Goal: Information Seeking & Learning: Learn about a topic

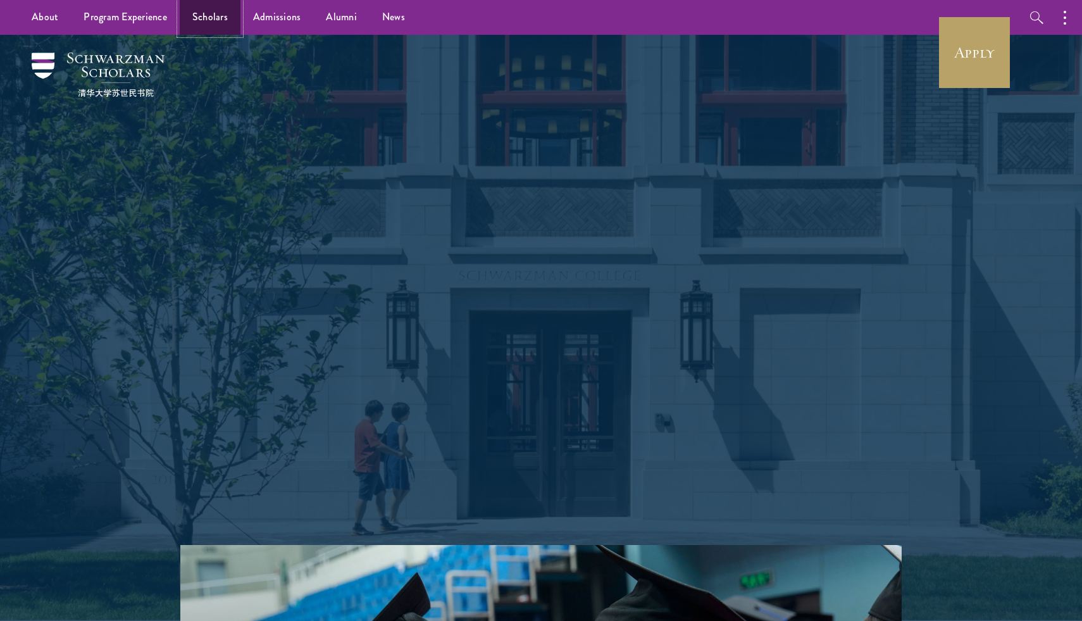
click at [214, 18] on link "Scholars" at bounding box center [210, 17] width 61 height 35
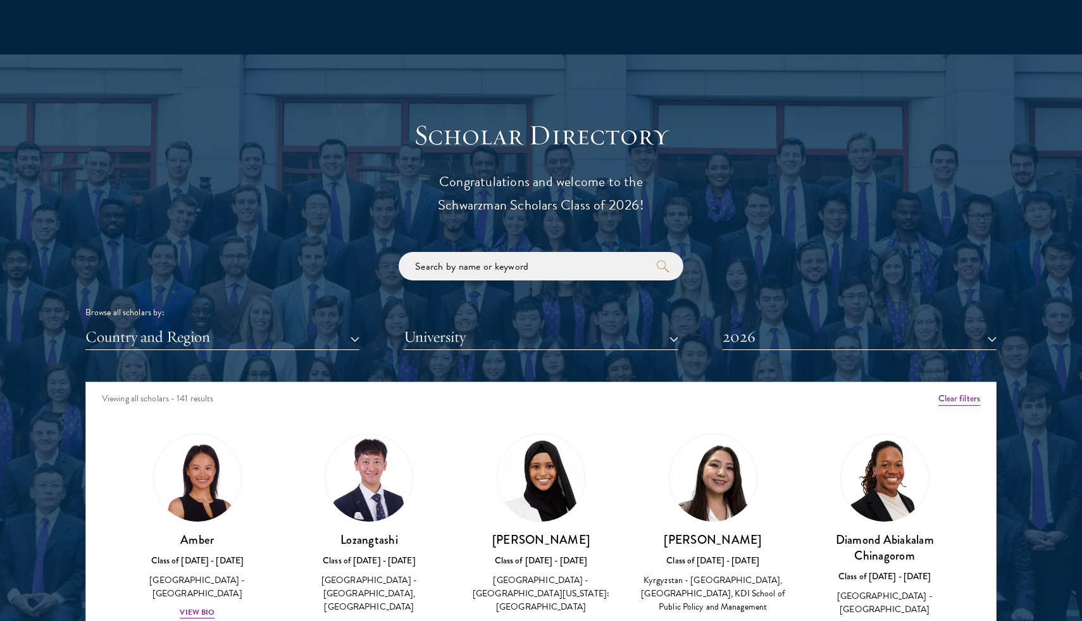
scroll to position [1302, 0]
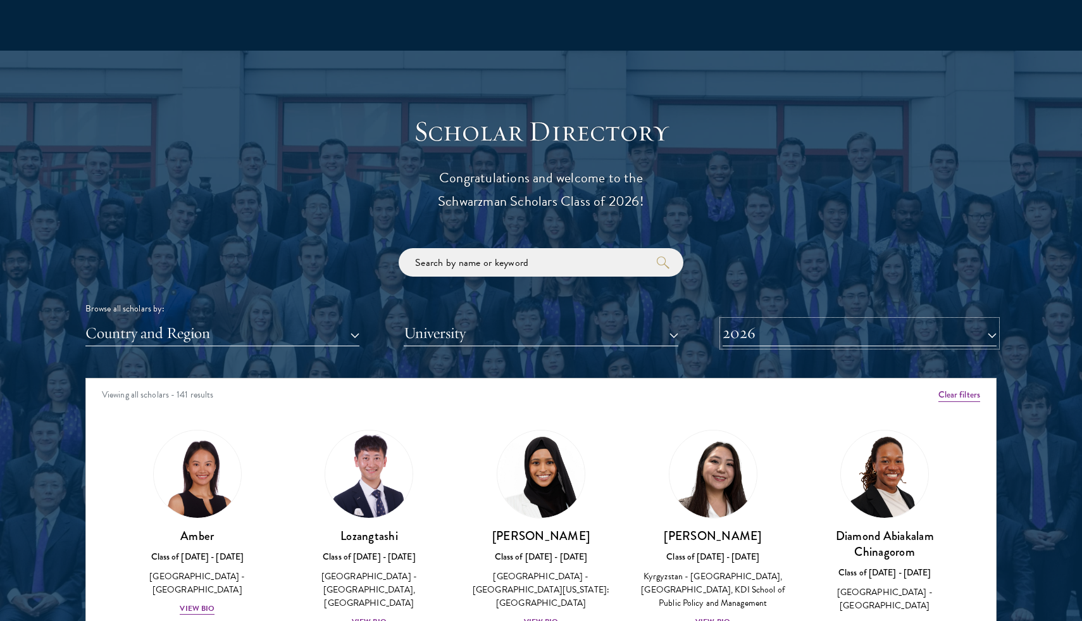
click at [781, 334] on button "2026" at bounding box center [859, 333] width 274 height 26
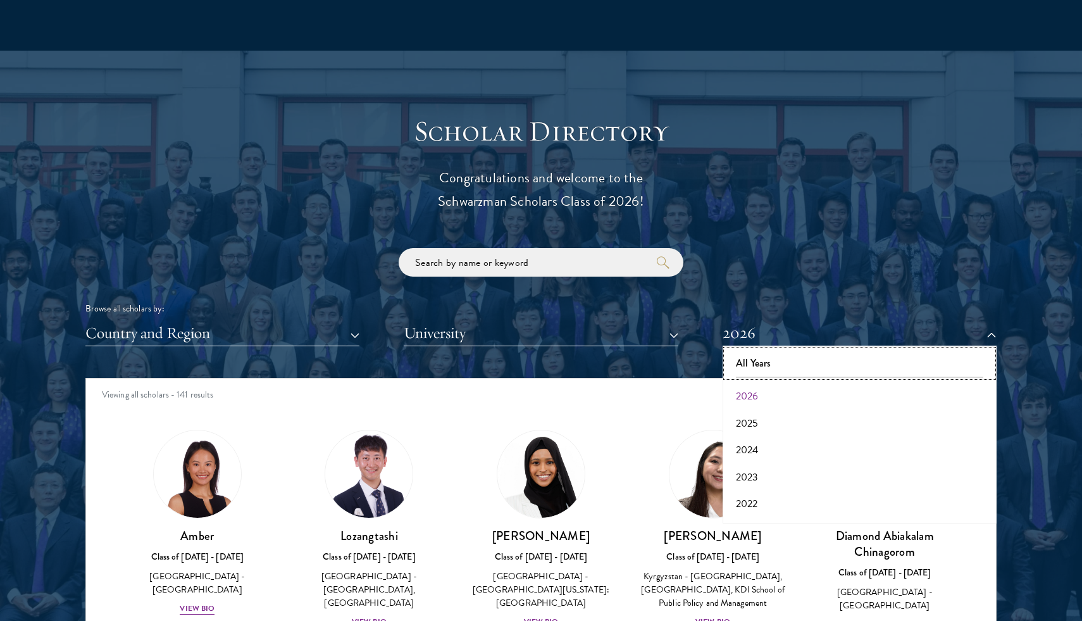
click at [771, 364] on button "All Years" at bounding box center [859, 363] width 266 height 27
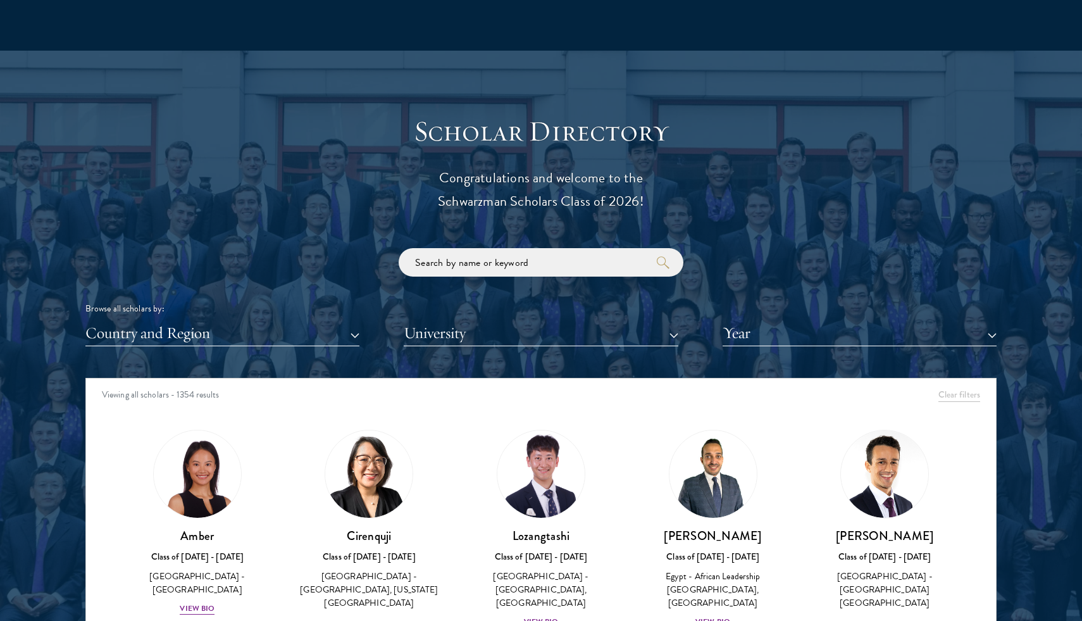
click at [269, 361] on div "Scholar Directory Congratulations and welcome to the Schwarzman Scholars Class …" at bounding box center [540, 435] width 911 height 643
click at [282, 326] on button "Country and Region" at bounding box center [222, 333] width 274 height 26
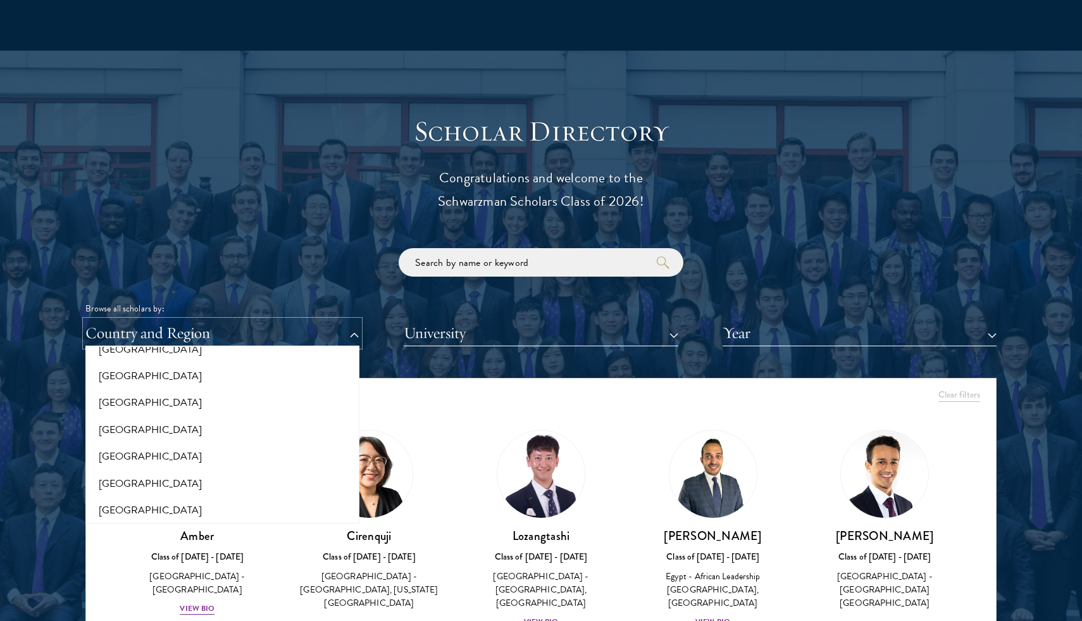
scroll to position [2653, 0]
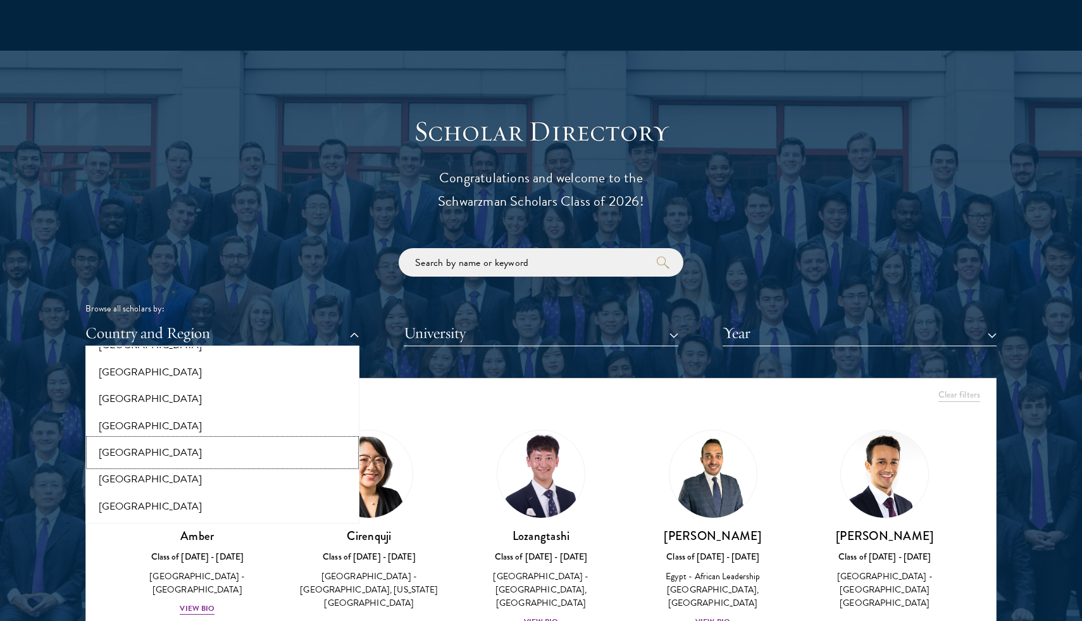
click at [168, 455] on button "[GEOGRAPHIC_DATA]" at bounding box center [222, 452] width 266 height 27
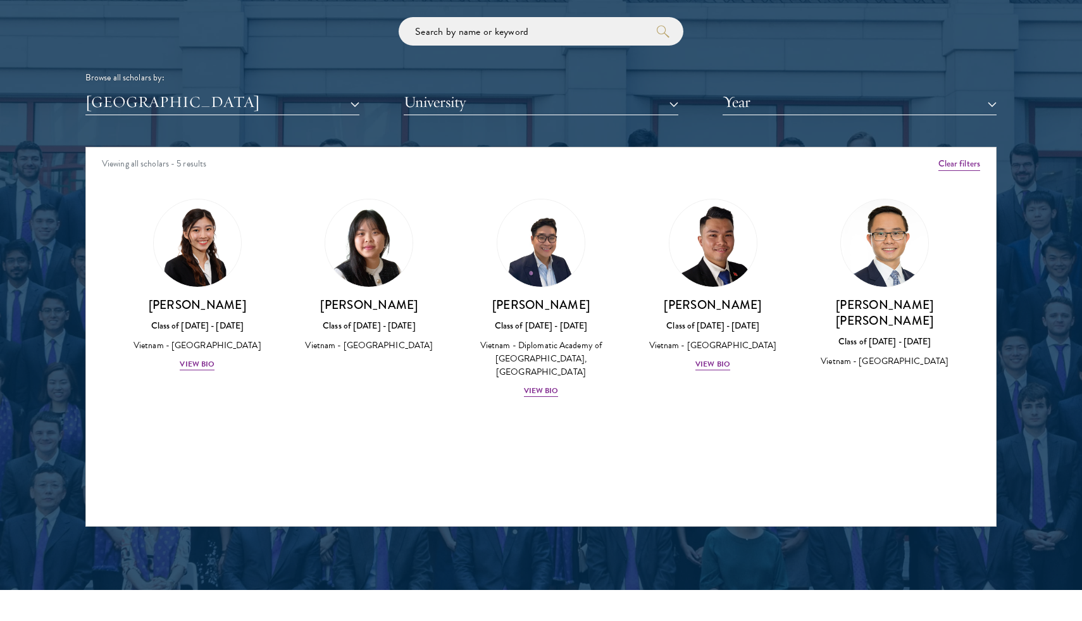
scroll to position [1532, 0]
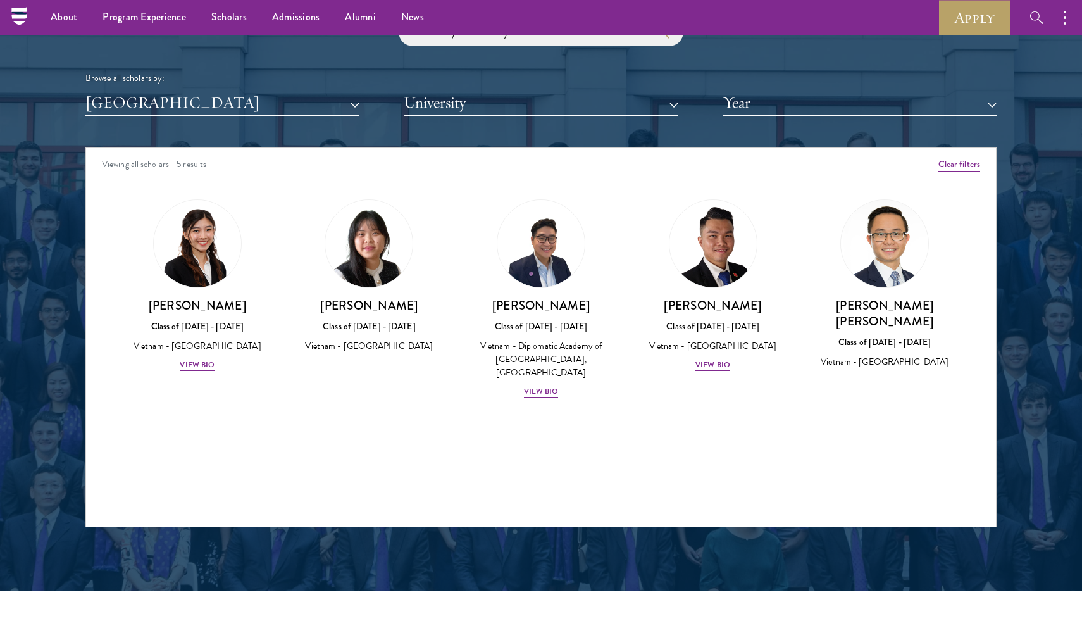
click at [884, 362] on div "Vietnam - [GEOGRAPHIC_DATA]" at bounding box center [884, 361] width 147 height 13
